Goal: Task Accomplishment & Management: Use online tool/utility

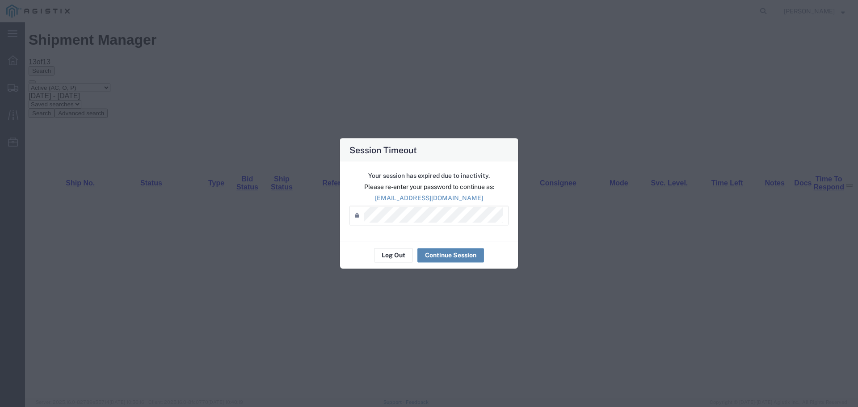
click at [449, 251] on button "Continue Session" at bounding box center [450, 255] width 67 height 14
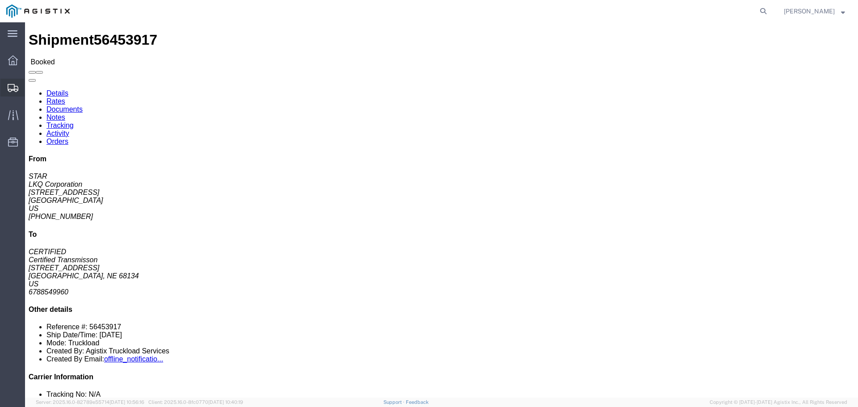
click at [31, 84] on span "Shipments" at bounding box center [28, 88] width 6 height 18
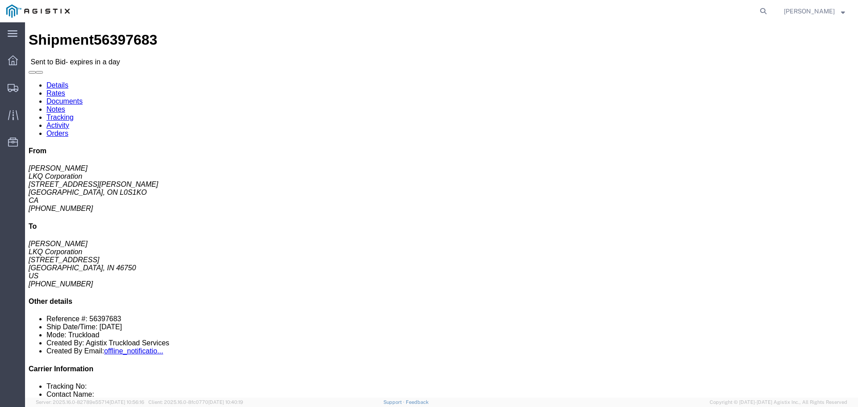
click link "Enter / Modify Bid"
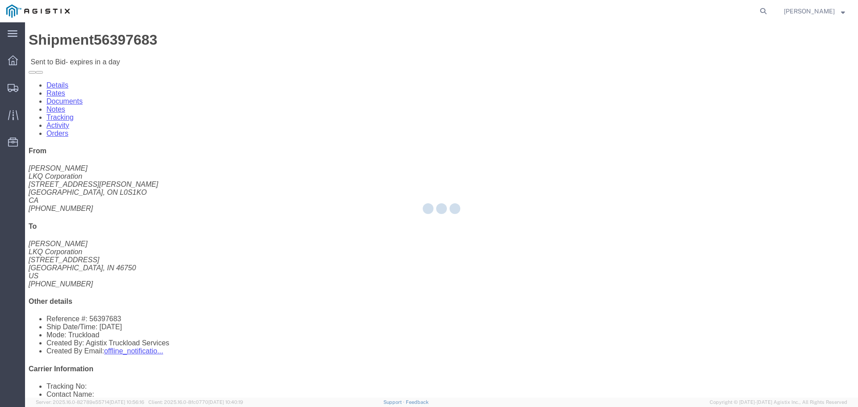
select select "22593"
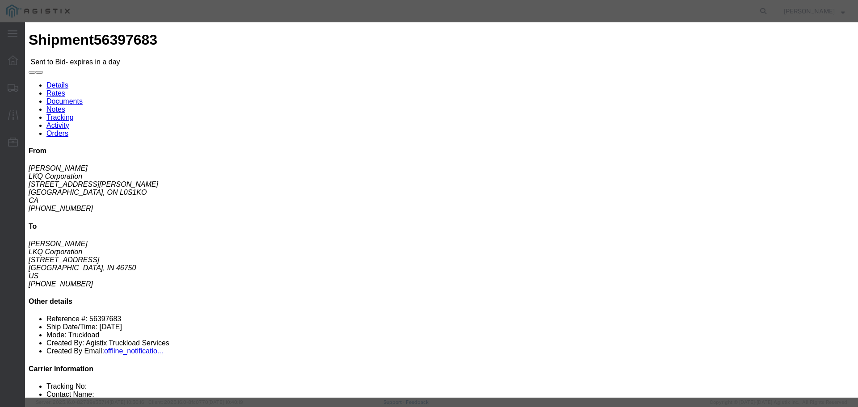
click select "Select Rail TL Standard 3 - 5 Day"
select select "41882"
click select "Select Rail TL Standard 3 - 5 Day"
click input "text"
type input "RLX"
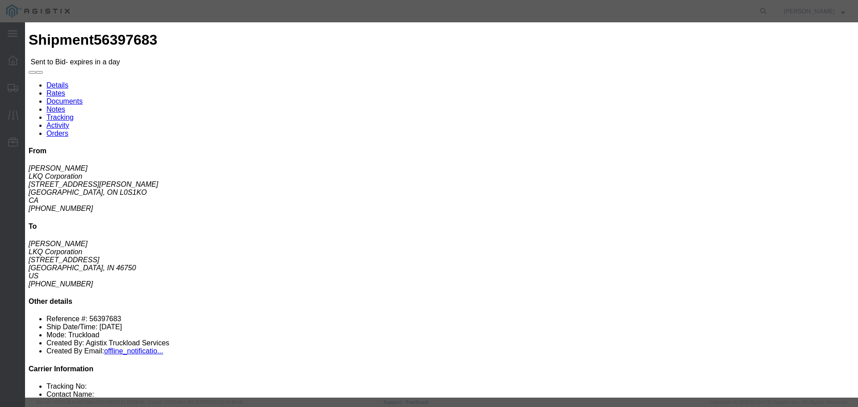
click select "Select Air Less than Truckload Multi-Leg Ocean Freight Rail Small Parcel Truckl…"
select select "TL"
click select "Select Air Less than Truckload Multi-Leg Ocean Freight Rail Small Parcel Truckl…"
click input "number"
type input "1"
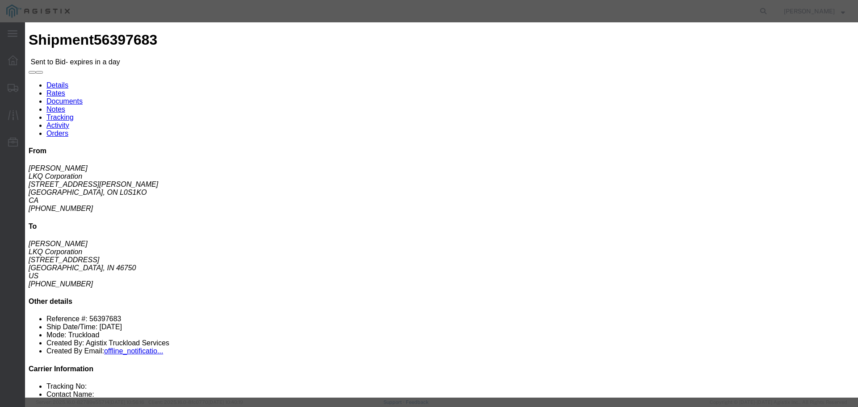
click input "number"
type input "1000"
click button "Submit"
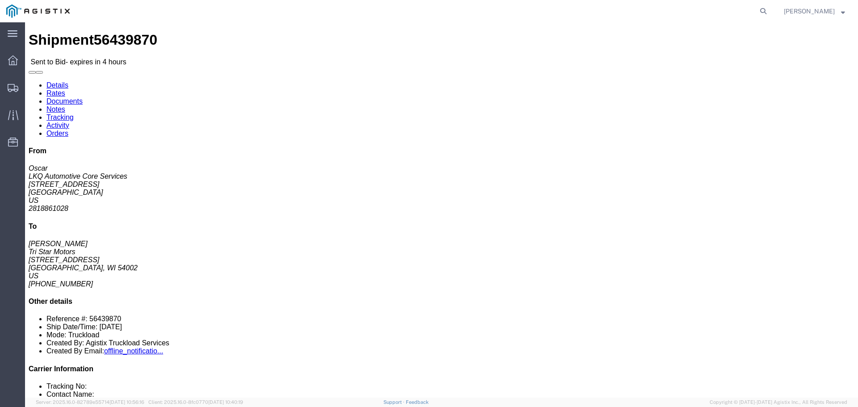
click link "Enter / Modify Bid"
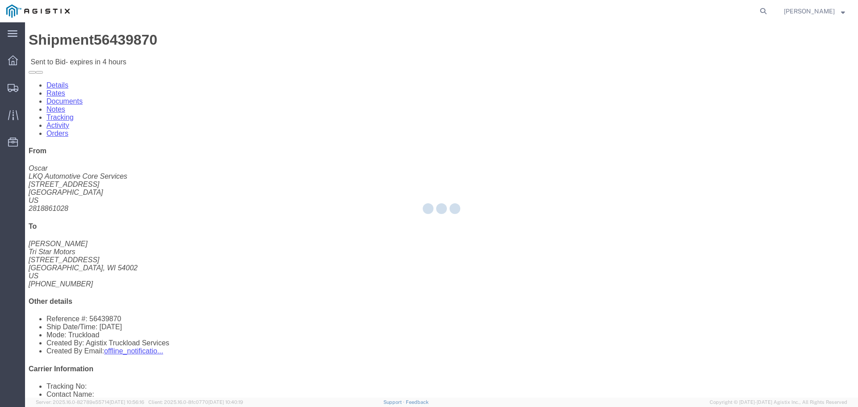
select select "22593"
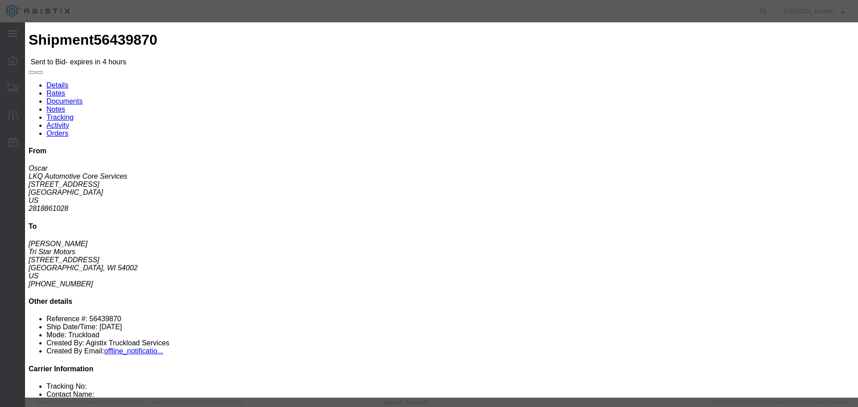
click select "Select Rail TL Standard 3 - 5 Day"
select select "41882"
click select "Select Rail TL Standard 3 - 5 Day"
click input "text"
type input "RLX"
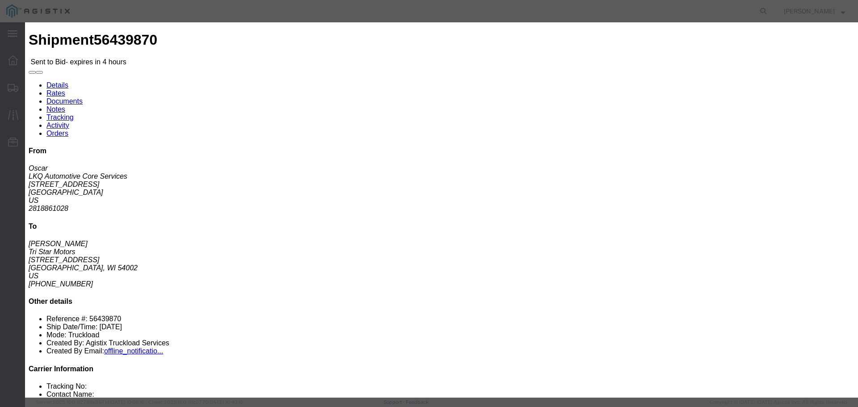
click select "Select Air Less than Truckload Multi-Leg Ocean Freight Rail Small Parcel Truckl…"
select select "TL"
click select "Select Air Less than Truckload Multi-Leg Ocean Freight Rail Small Parcel Truckl…"
click input "number"
type input "2"
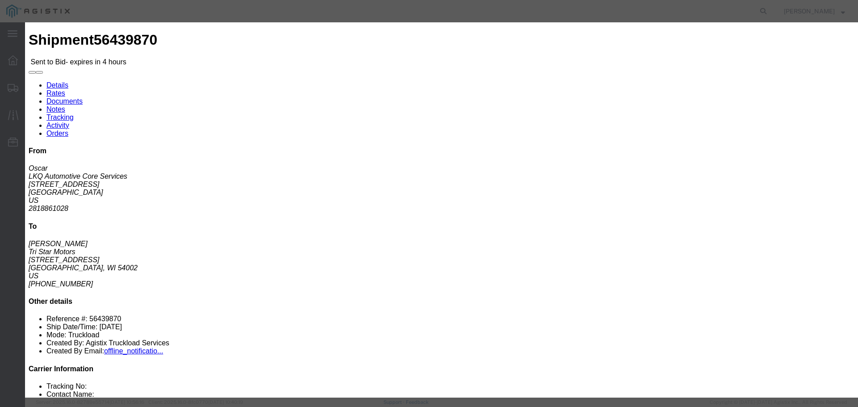
click input "number"
type input "2750"
click button "Submit"
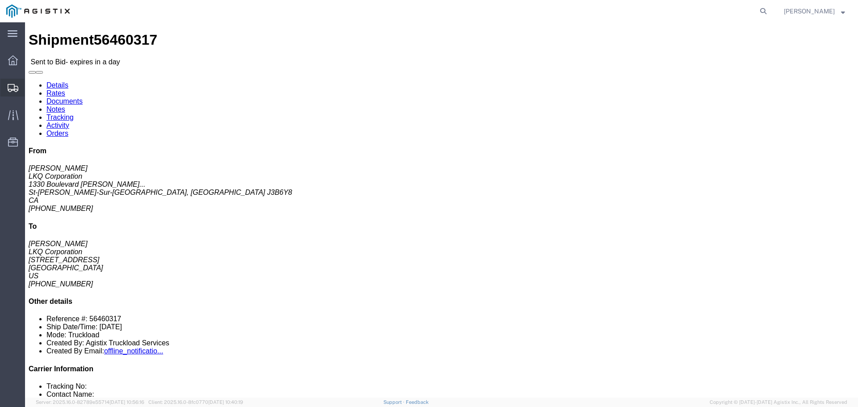
click at [18, 90] on icon at bounding box center [13, 88] width 11 height 8
